Goal: Download file/media

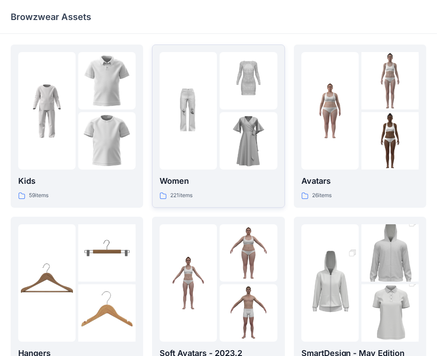
click at [193, 176] on p "Women" at bounding box center [218, 181] width 117 height 12
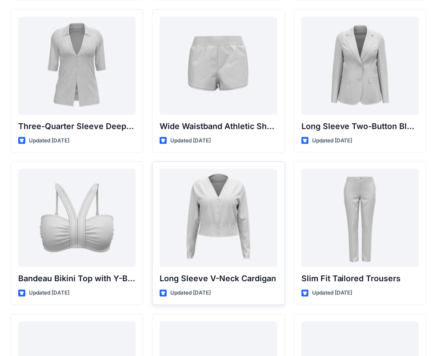
scroll to position [797, 0]
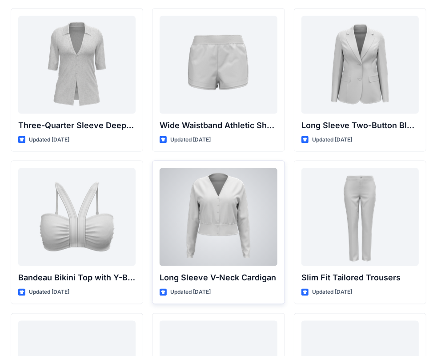
click at [236, 216] on div at bounding box center [218, 217] width 117 height 98
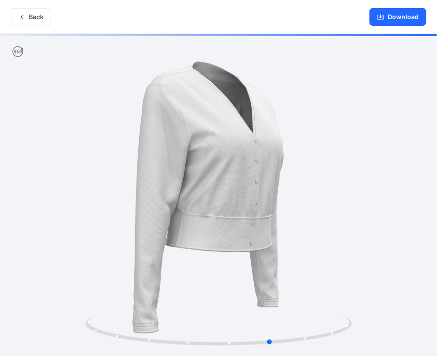
drag, startPoint x: 410, startPoint y: 183, endPoint x: 120, endPoint y: 193, distance: 290.4
click at [195, 198] on div at bounding box center [218, 196] width 437 height 324
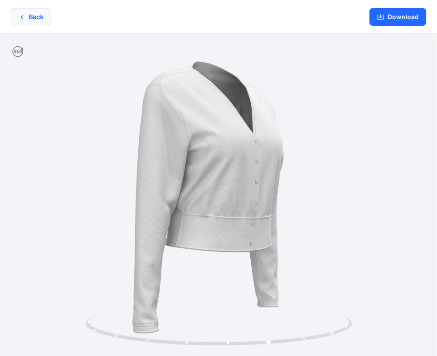
click at [23, 21] on button "Back" at bounding box center [31, 16] width 40 height 17
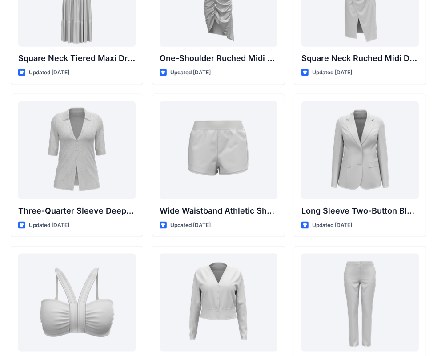
scroll to position [713, 0]
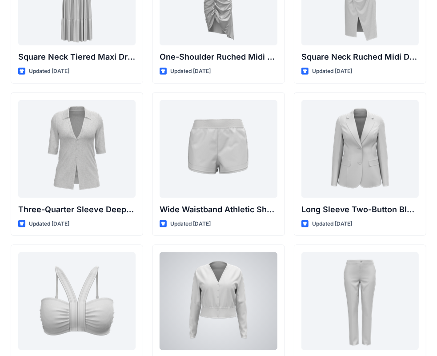
drag, startPoint x: 284, startPoint y: 324, endPoint x: 290, endPoint y: 325, distance: 6.0
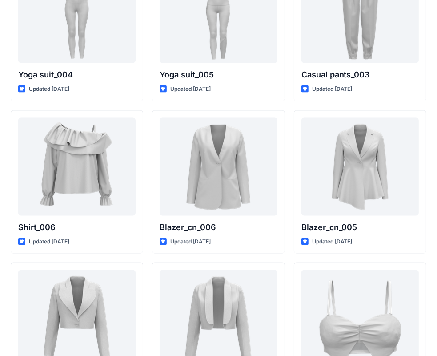
scroll to position [5106, 0]
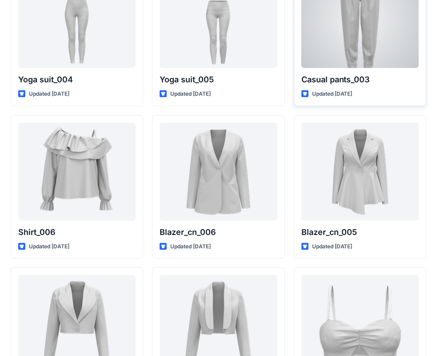
click at [356, 21] on div at bounding box center [359, 19] width 117 height 98
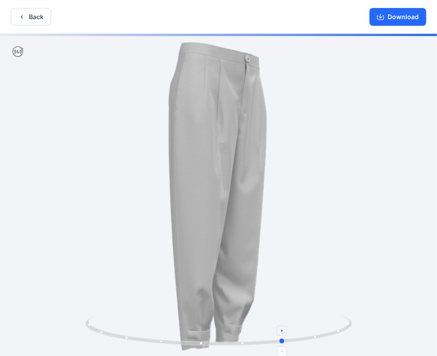
drag, startPoint x: 268, startPoint y: 341, endPoint x: 332, endPoint y: 345, distance: 64.2
click at [332, 345] on icon at bounding box center [219, 330] width 269 height 33
click at [225, 160] on div "Back Download Version History" at bounding box center [218, 178] width 437 height 357
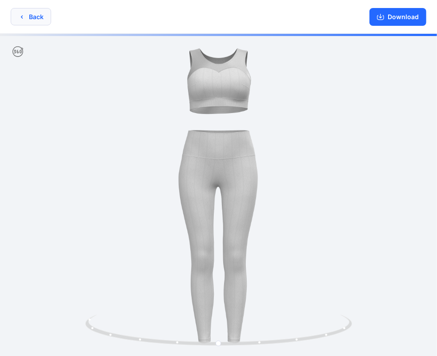
click at [34, 19] on button "Back" at bounding box center [31, 16] width 40 height 17
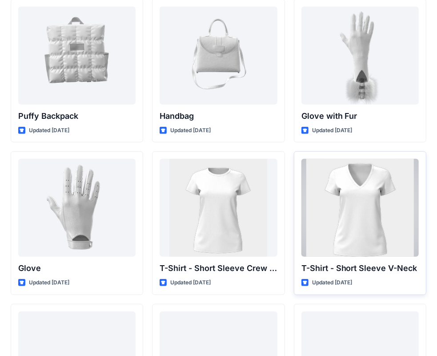
scroll to position [6901, 0]
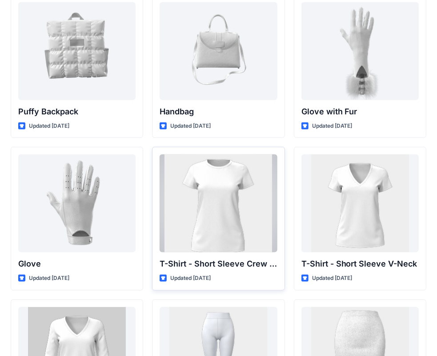
click at [220, 201] on div at bounding box center [218, 203] width 117 height 98
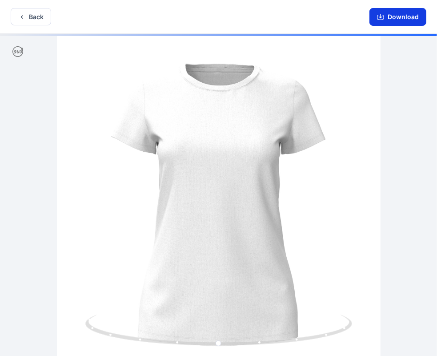
click at [389, 20] on button "Download" at bounding box center [397, 17] width 57 height 18
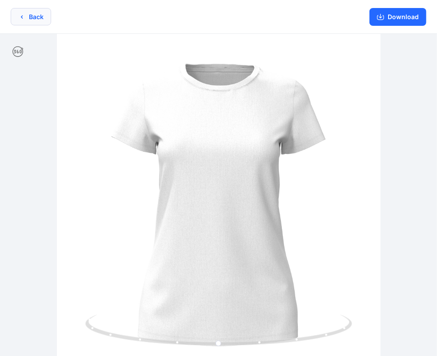
click at [29, 18] on button "Back" at bounding box center [31, 16] width 40 height 17
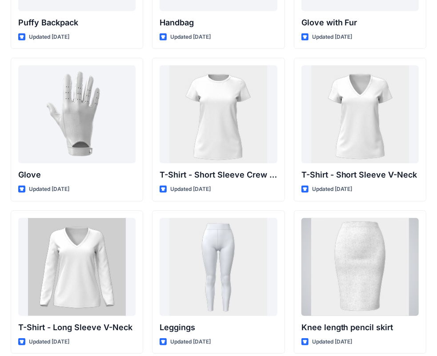
scroll to position [7021, 0]
